Goal: Task Accomplishment & Management: Complete application form

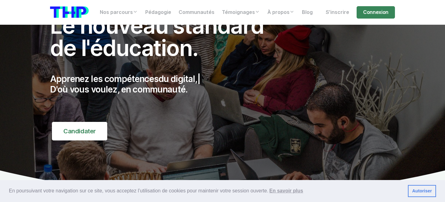
scroll to position [40, 0]
click at [414, 188] on link "Autoriser" at bounding box center [422, 191] width 28 height 12
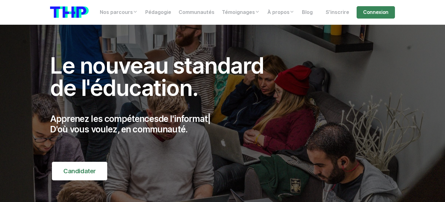
scroll to position [0, 0]
click at [343, 132] on img at bounding box center [222, 131] width 445 height 212
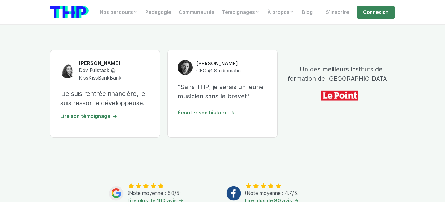
scroll to position [228, 0]
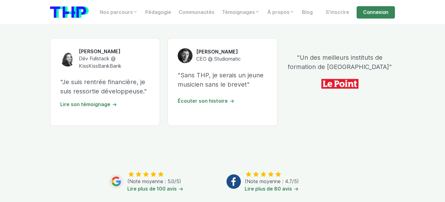
click at [182, 56] on img at bounding box center [185, 55] width 15 height 15
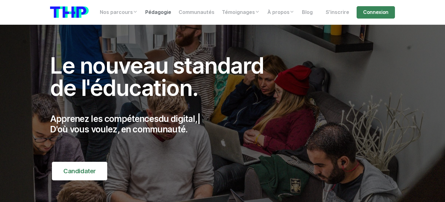
scroll to position [0, 0]
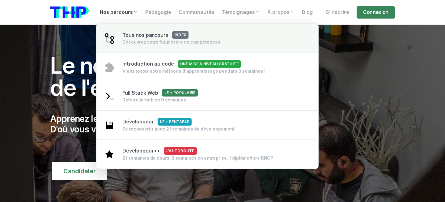
click at [134, 35] on span "Tous nos parcours index" at bounding box center [155, 35] width 66 height 6
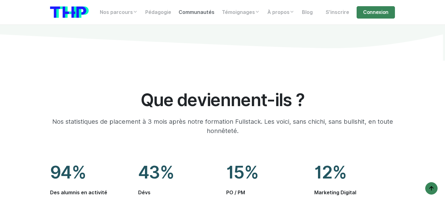
scroll to position [751, 0]
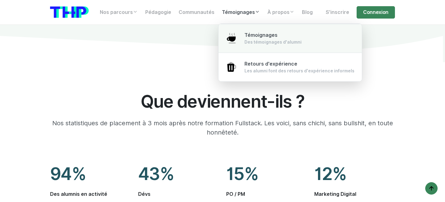
click at [240, 35] on link "Témoignages Des témoignages d'alumni" at bounding box center [289, 38] width 143 height 29
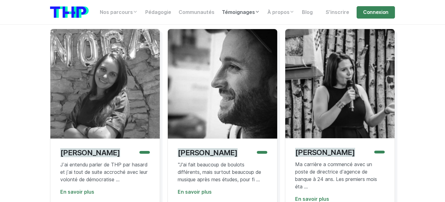
scroll to position [227, 0]
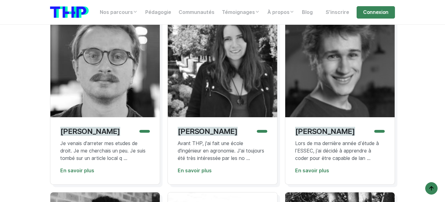
scroll to position [2214, 0]
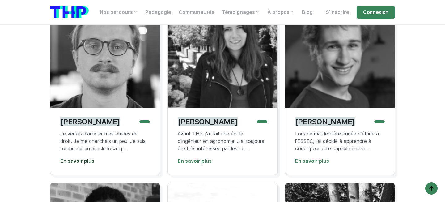
click at [87, 164] on link "En savoir plus" at bounding box center [77, 161] width 34 height 6
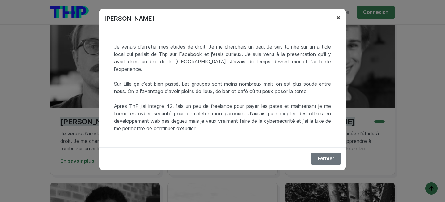
click at [337, 16] on span "×" at bounding box center [338, 17] width 5 height 9
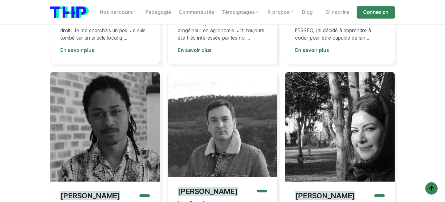
scroll to position [2436, 0]
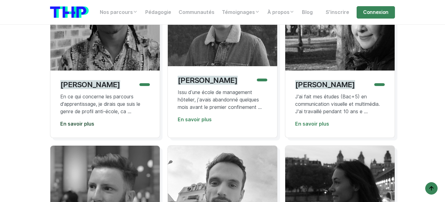
click at [87, 127] on link "En savoir plus" at bounding box center [77, 124] width 34 height 6
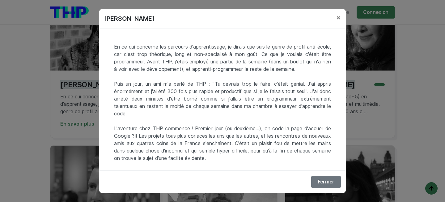
scroll to position [0, 0]
click at [342, 14] on button "×" at bounding box center [338, 17] width 15 height 17
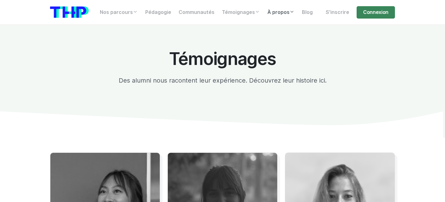
scroll to position [1, 0]
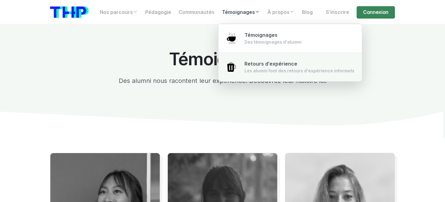
click at [250, 65] on span "Retours d'expérience" at bounding box center [270, 64] width 53 height 6
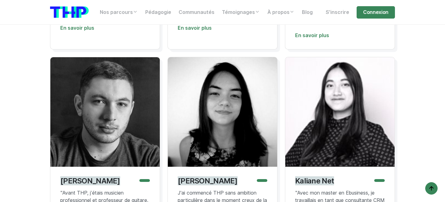
scroll to position [671, 0]
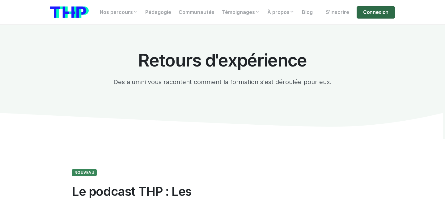
click at [369, 13] on link "Connexion" at bounding box center [376, 12] width 38 height 12
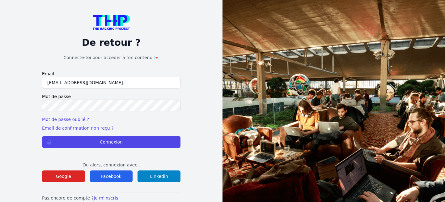
type input "[EMAIL_ADDRESS][DOMAIN_NAME]"
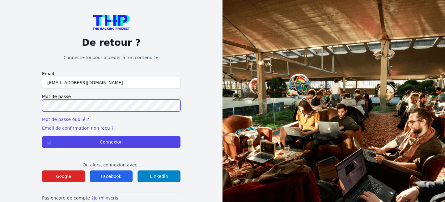
click at [111, 142] on button "Connexion" at bounding box center [111, 142] width 138 height 12
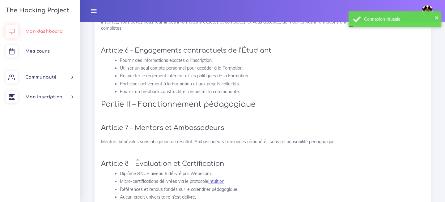
scroll to position [448, 0]
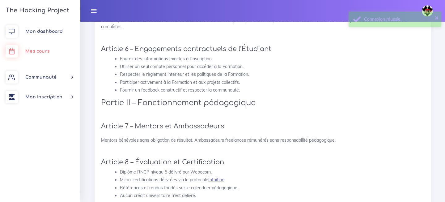
click at [45, 47] on link "Mes cours" at bounding box center [40, 51] width 80 height 20
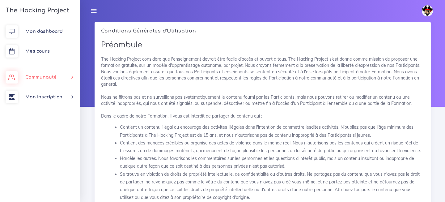
click at [55, 79] on link "Communauté" at bounding box center [40, 77] width 80 height 20
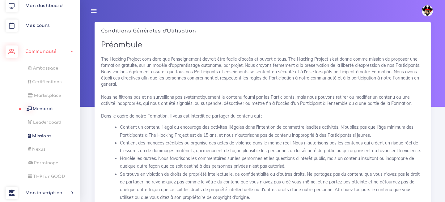
scroll to position [25, 0]
click at [45, 107] on span "Mentorat" at bounding box center [43, 109] width 20 height 5
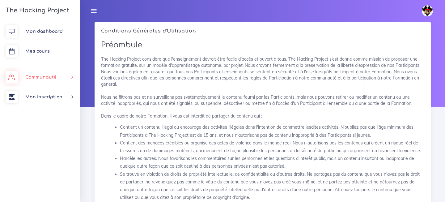
click at [51, 78] on span "Communauté" at bounding box center [40, 77] width 31 height 5
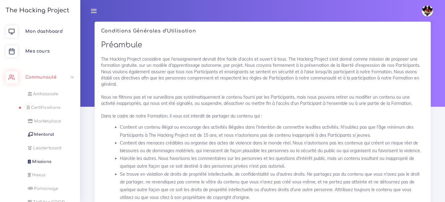
click at [50, 109] on span "Certifications" at bounding box center [45, 107] width 29 height 5
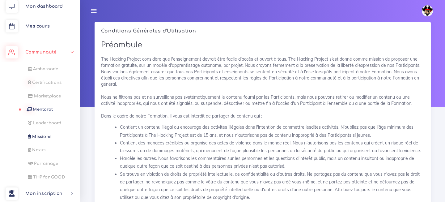
scroll to position [25, 0]
click at [45, 136] on span "Missions" at bounding box center [40, 136] width 19 height 5
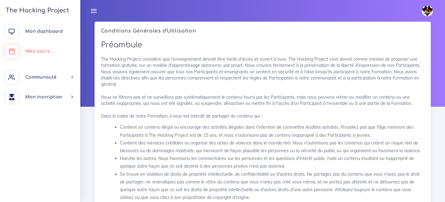
click at [44, 53] on link "Mes cours" at bounding box center [40, 51] width 80 height 20
click at [50, 51] on link "Mes cours" at bounding box center [40, 51] width 80 height 20
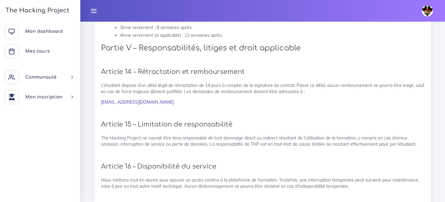
scroll to position [1026, 0]
click at [47, 27] on link "Mon dashboard" at bounding box center [40, 32] width 80 height 20
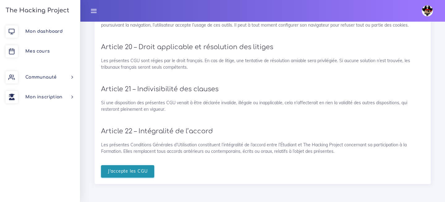
scroll to position [1424, 0]
click at [141, 174] on input "J'accepte les CGU" at bounding box center [127, 171] width 53 height 13
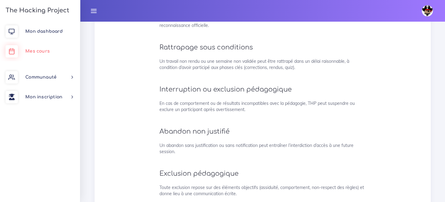
scroll to position [703, 0]
click at [59, 56] on link "Mes cours" at bounding box center [40, 51] width 80 height 20
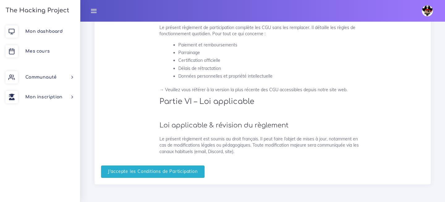
scroll to position [1696, 0]
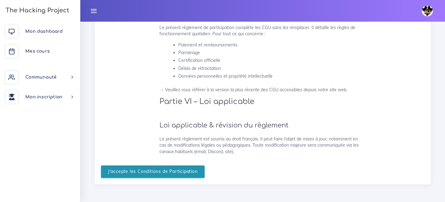
click at [158, 175] on input "J'accepte les Conditions de Participation" at bounding box center [153, 171] width 104 height 13
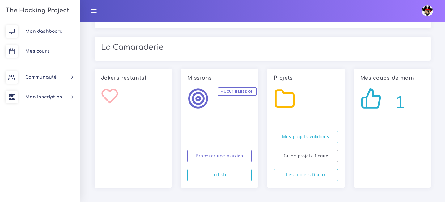
scroll to position [644, 0]
